Goal: Find specific page/section: Find specific page/section

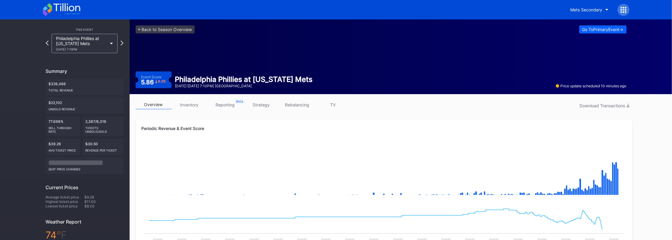
click at [191, 107] on link "inventory" at bounding box center [189, 104] width 36 height 9
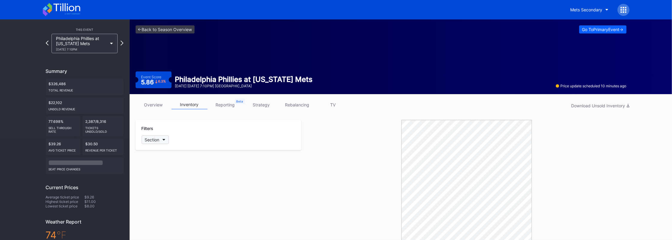
click at [164, 138] on button "Section" at bounding box center [155, 140] width 27 height 9
